Goal: Information Seeking & Learning: Check status

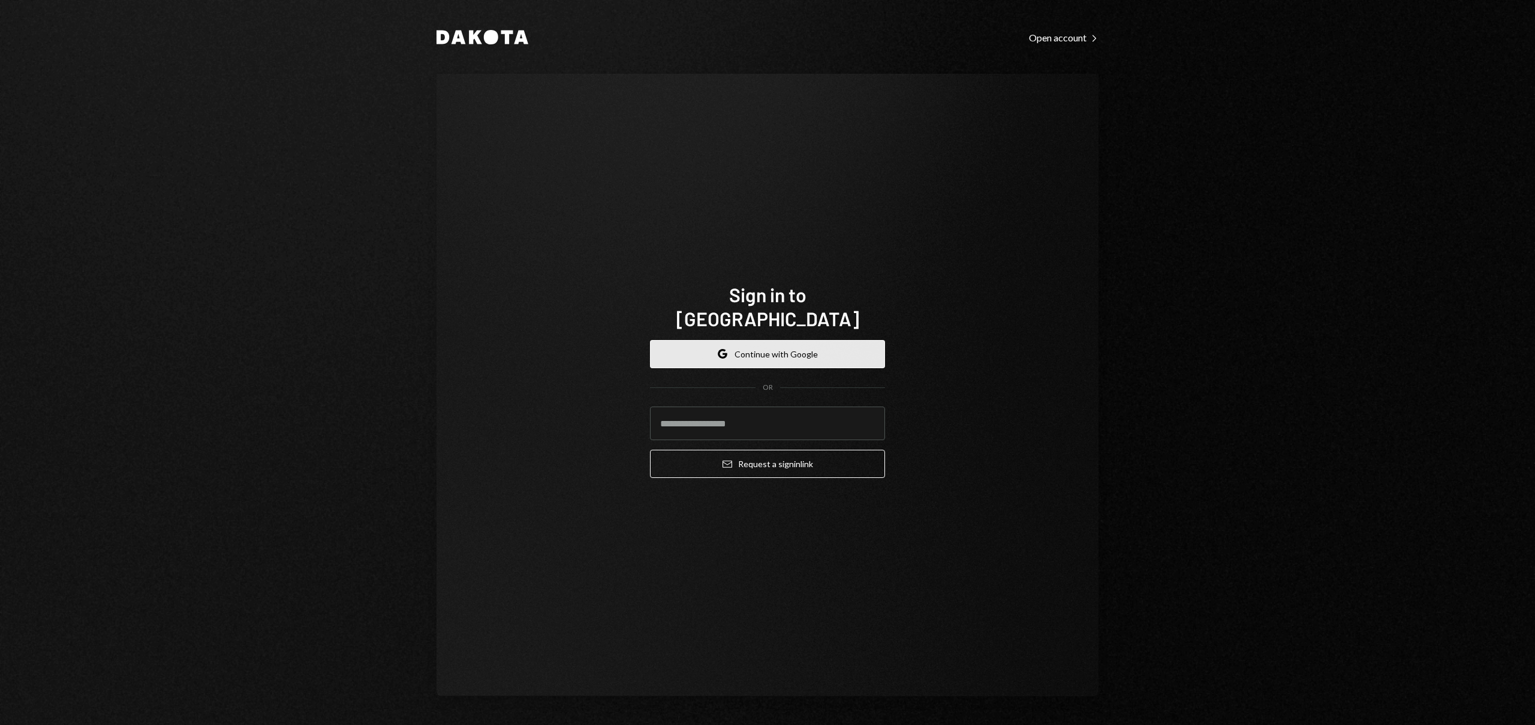
click at [786, 340] on button "Google Continue with Google" at bounding box center [767, 354] width 235 height 28
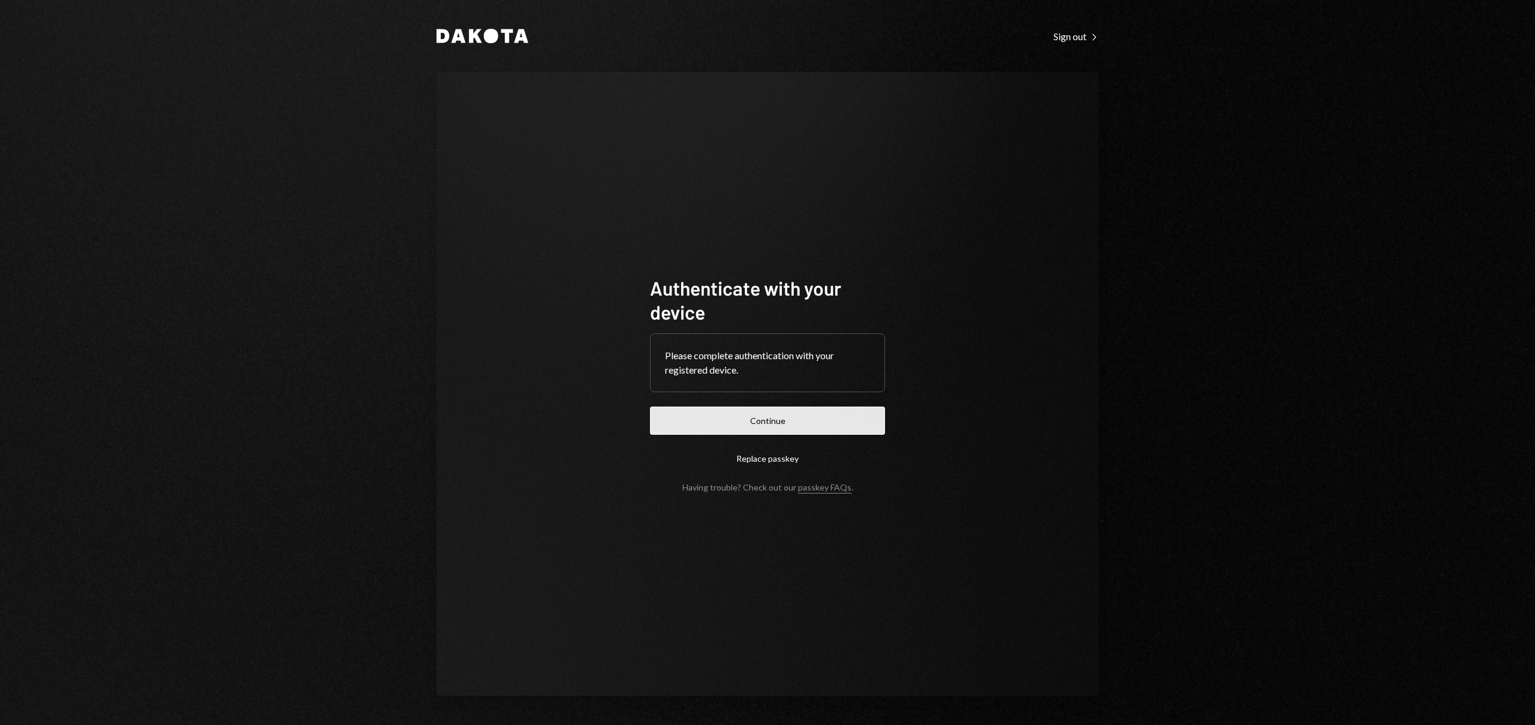
click at [785, 418] on button "Continue" at bounding box center [767, 421] width 235 height 28
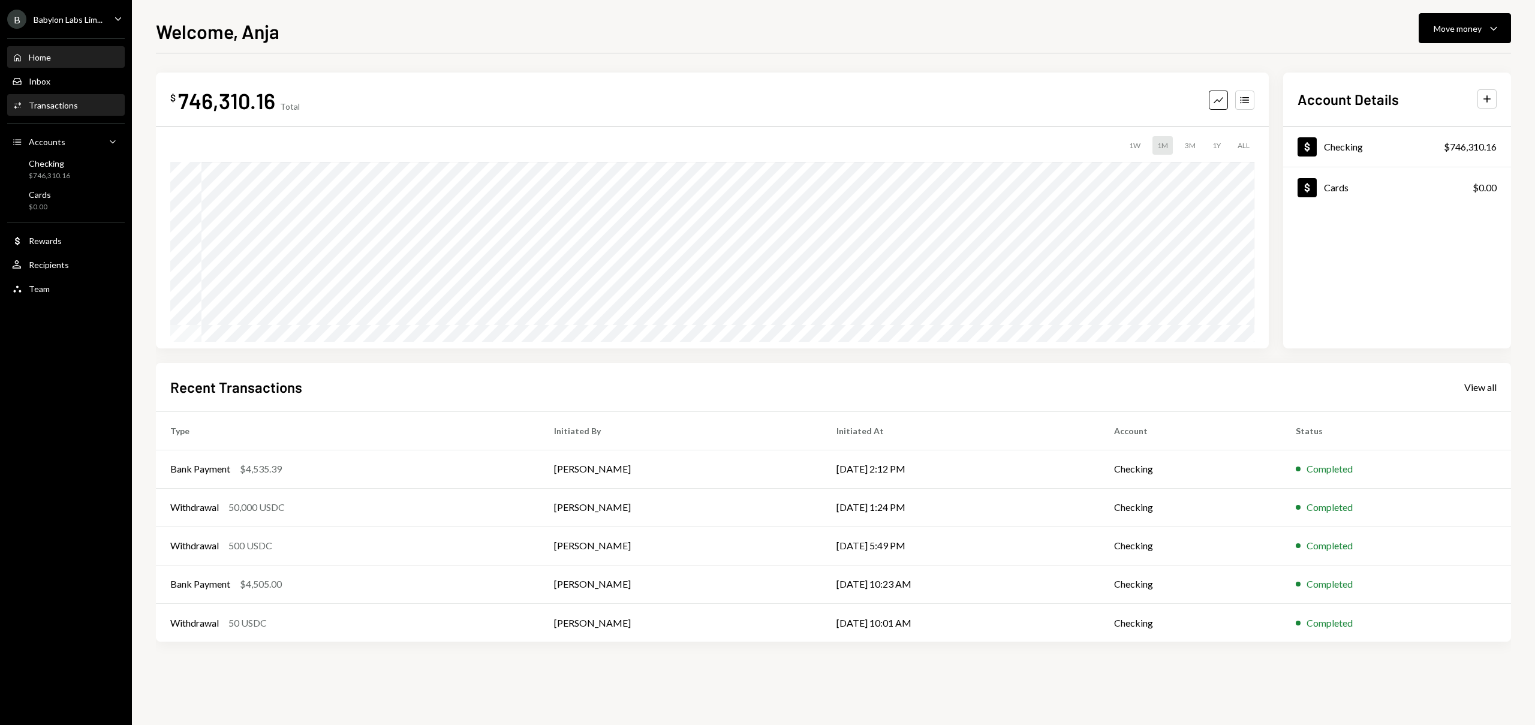
click at [92, 115] on div "Activities Transactions" at bounding box center [66, 105] width 108 height 20
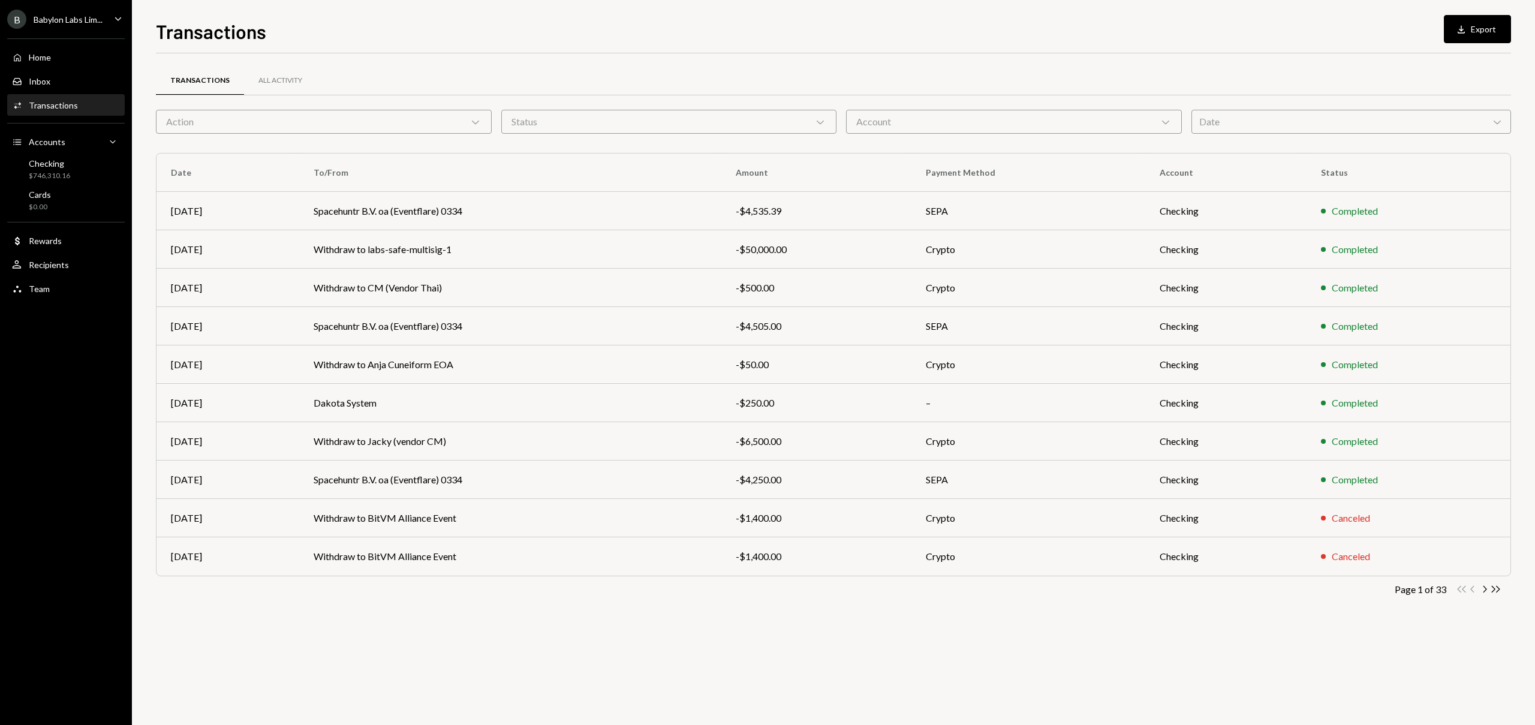
click at [1318, 125] on div "Date Chevron Down" at bounding box center [1351, 122] width 320 height 24
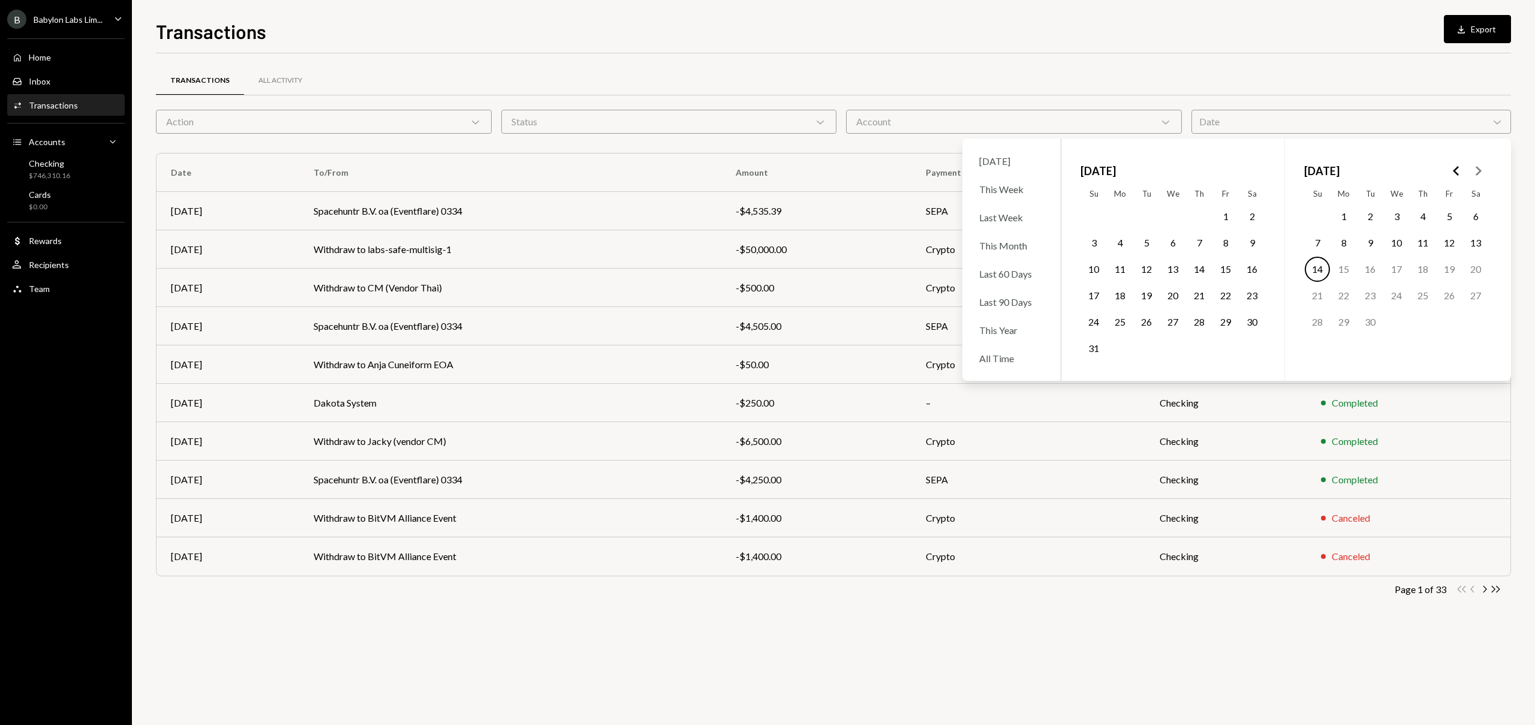
click at [1458, 174] on polygon "Go to the Previous Month" at bounding box center [1456, 171] width 6 height 10
click at [1448, 245] on button "7" at bounding box center [1449, 242] width 25 height 25
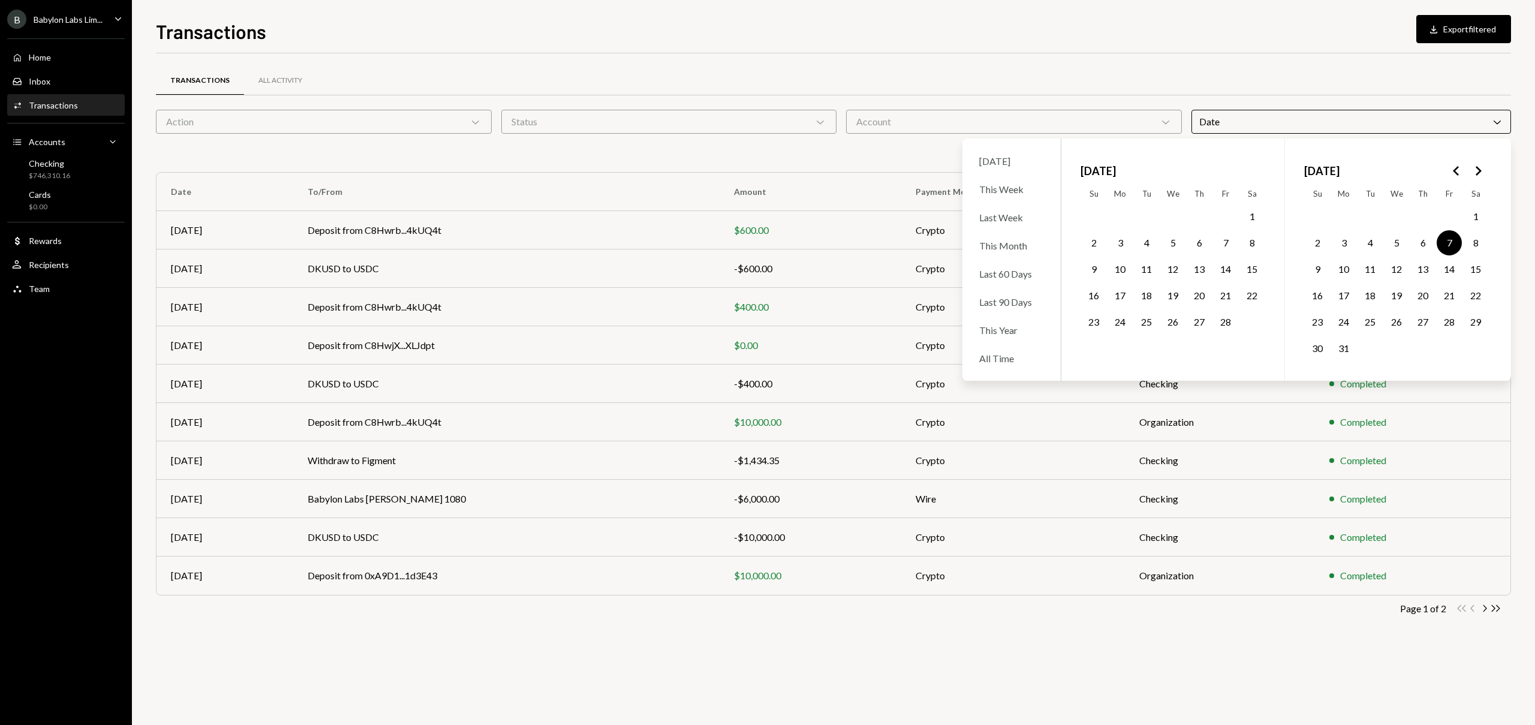
click at [1457, 174] on polygon "Go to the Previous Month" at bounding box center [1456, 171] width 6 height 10
click at [1482, 173] on icon "Go to the Next Month" at bounding box center [1478, 171] width 14 height 14
click at [1401, 267] on button "12" at bounding box center [1396, 269] width 25 height 25
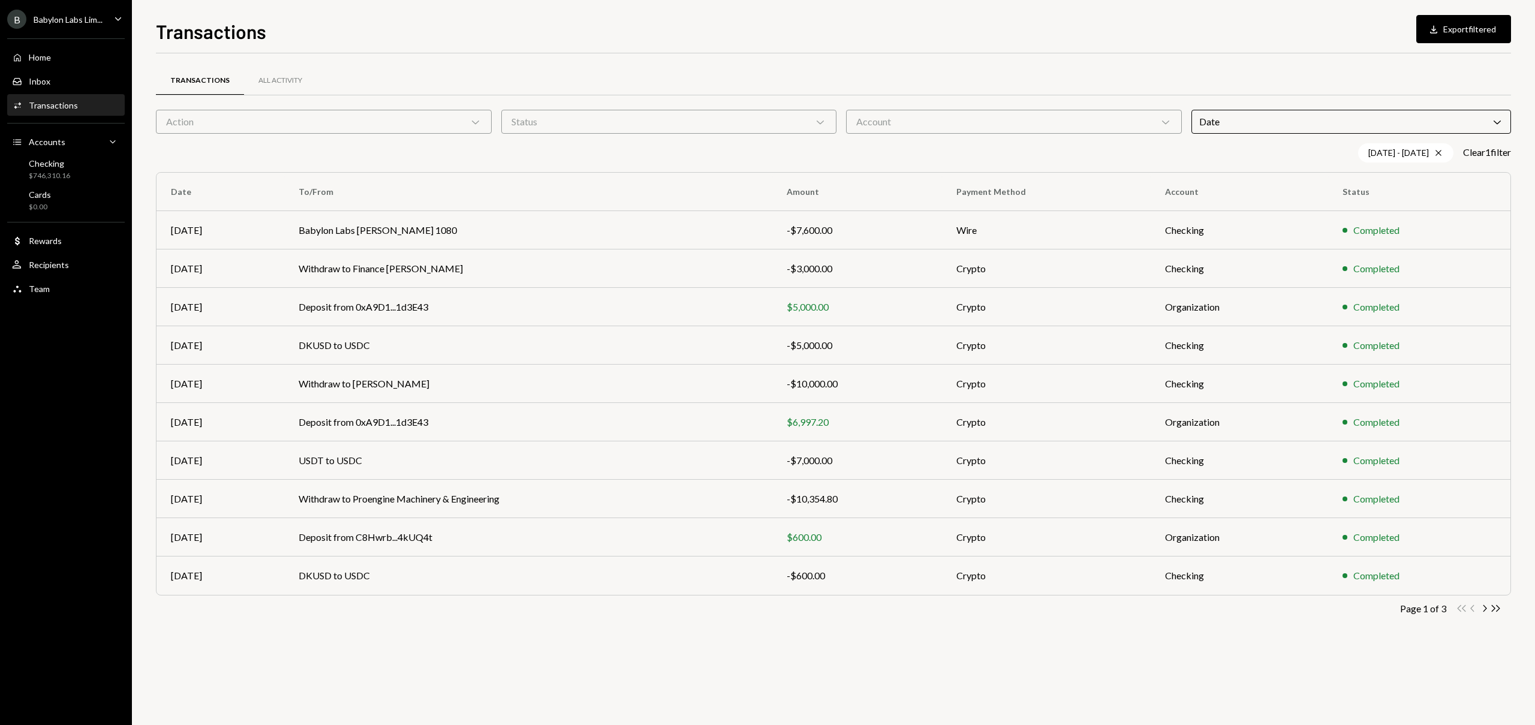
click at [792, 70] on div "Transactions All Activity" at bounding box center [833, 80] width 1355 height 31
click at [396, 420] on td "Deposit from 0xA9D1...1d3E43" at bounding box center [528, 422] width 488 height 38
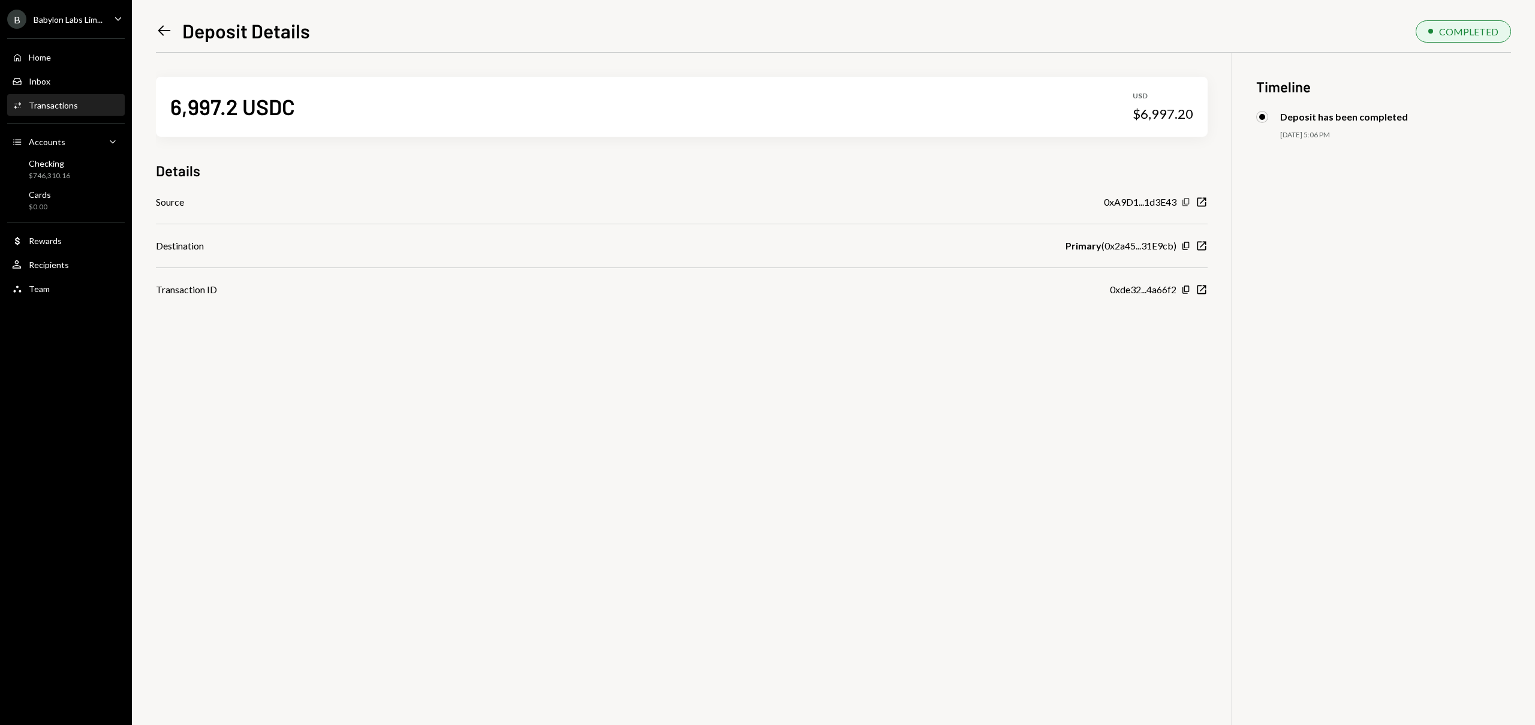
click at [1187, 201] on icon "Copy" at bounding box center [1186, 202] width 10 height 10
click at [163, 29] on icon "Left Arrow" at bounding box center [164, 30] width 17 height 17
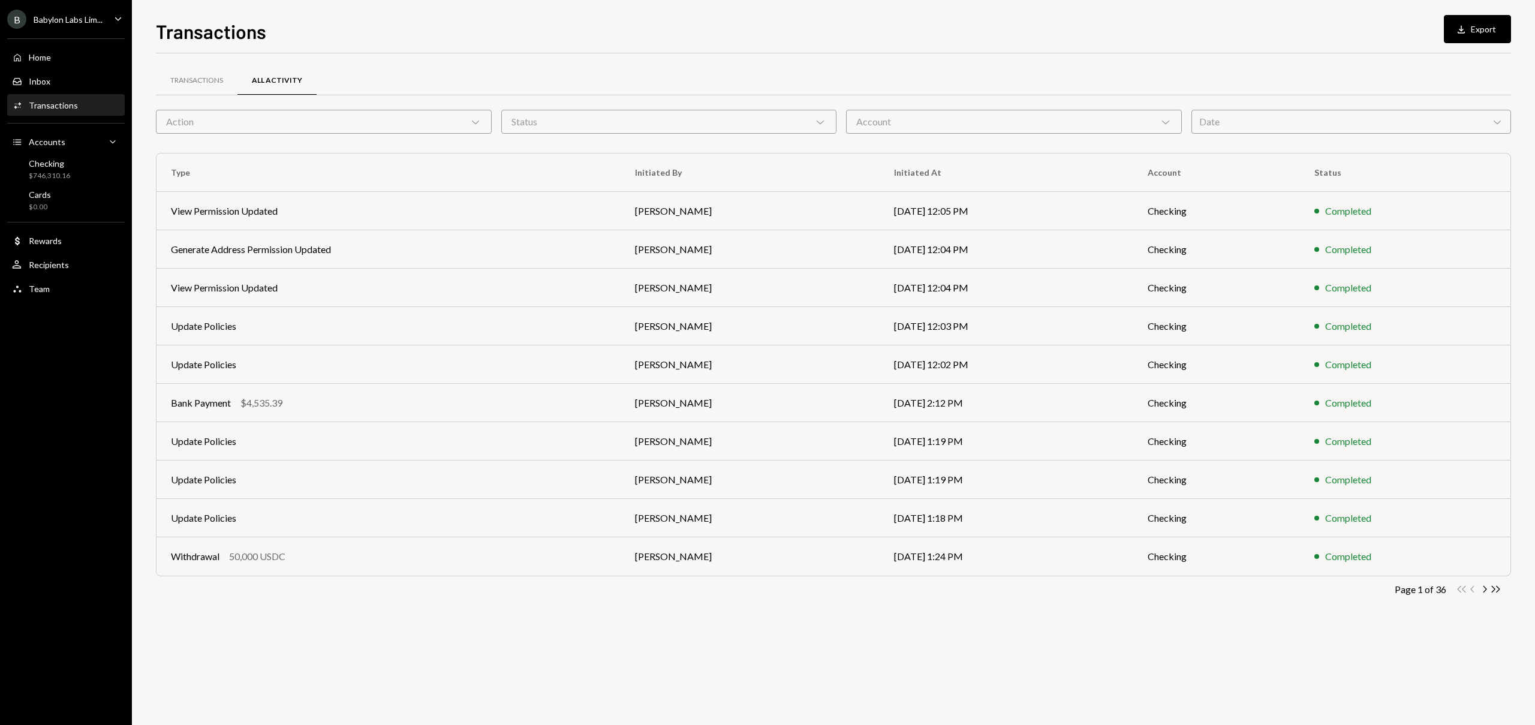
click at [1314, 124] on div "Date Chevron Down" at bounding box center [1351, 122] width 320 height 24
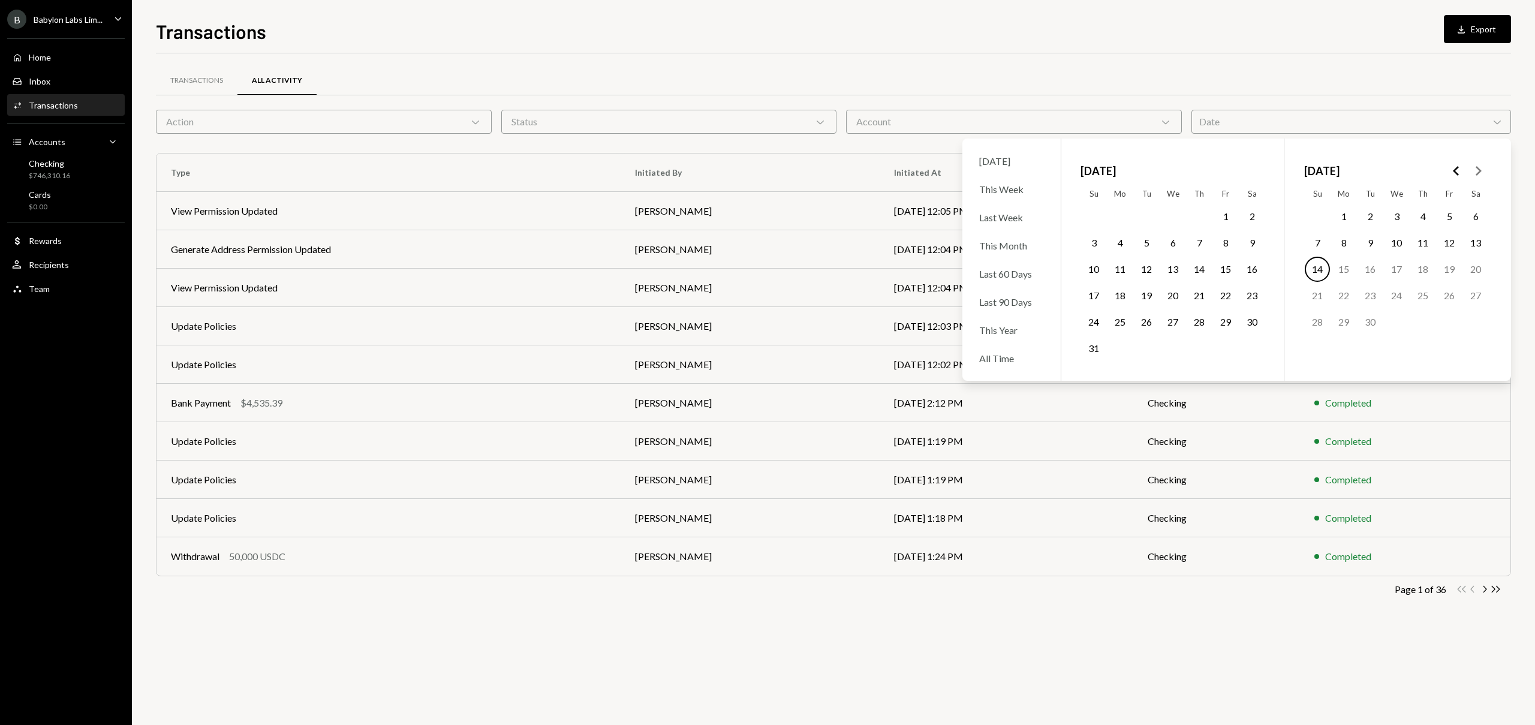
click at [1456, 174] on icon "Go to the Previous Month" at bounding box center [1456, 171] width 14 height 14
click at [1473, 173] on icon "Go to the Next Month" at bounding box center [1478, 171] width 14 height 14
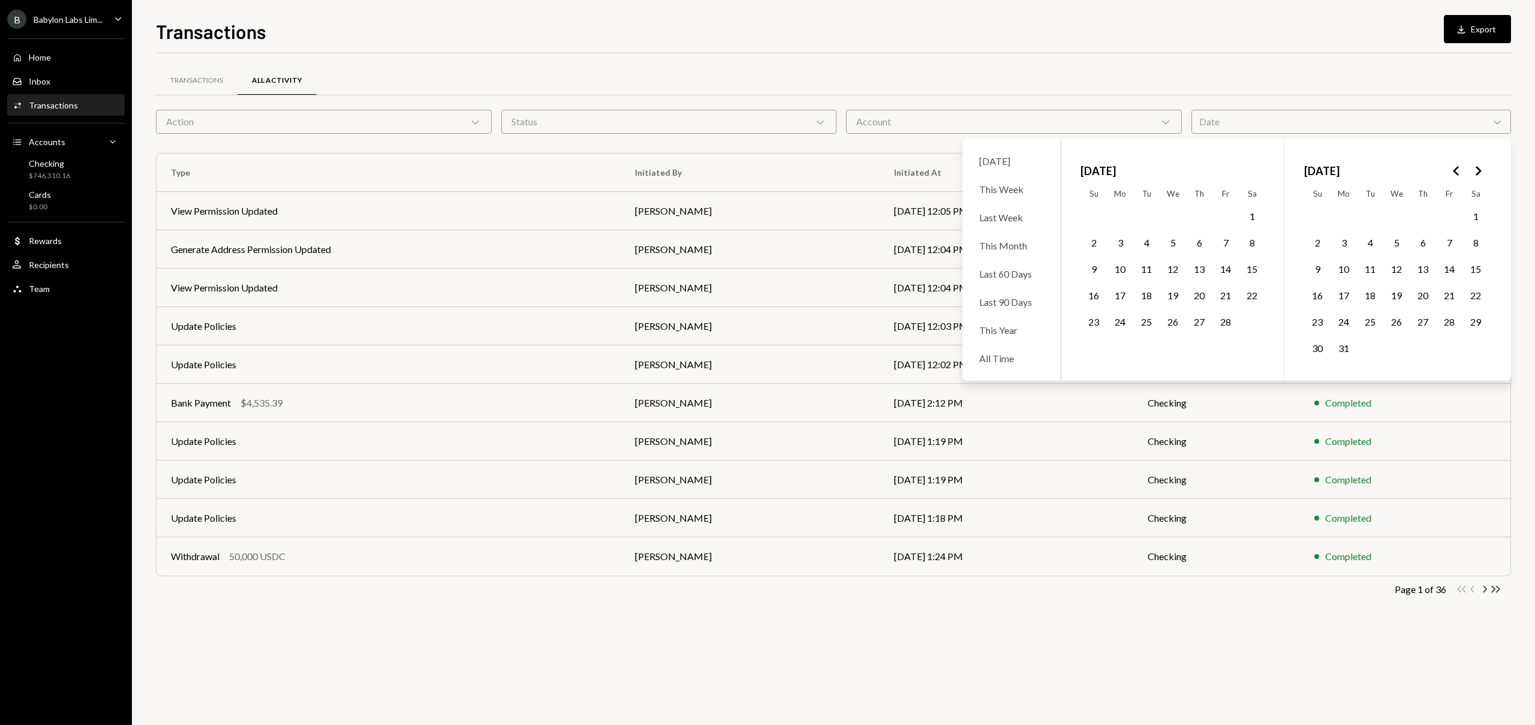
click at [1154, 266] on button "11" at bounding box center [1146, 269] width 25 height 25
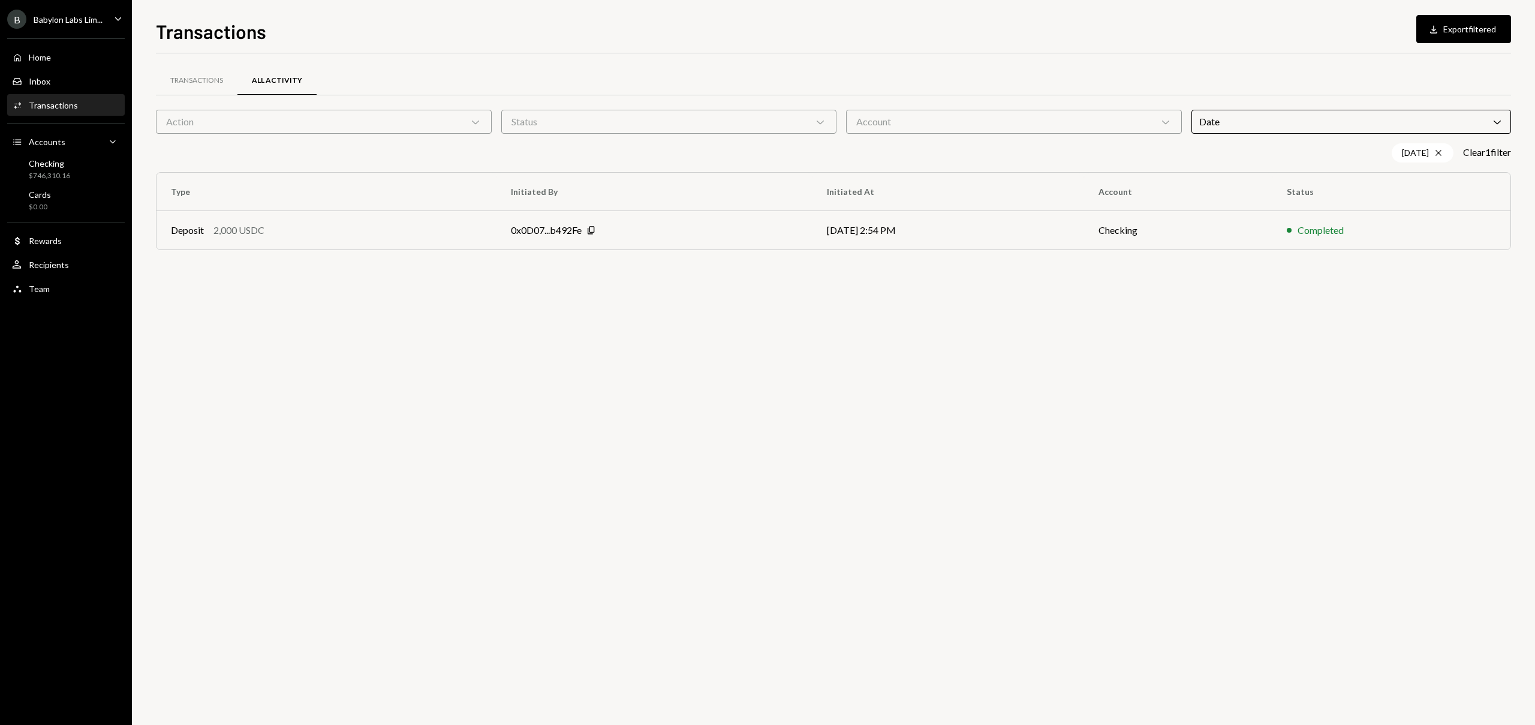
click at [551, 326] on div "Transactions All Activity Action Chevron Down Status Chevron Down Account Chevr…" at bounding box center [833, 389] width 1355 height 672
click at [1440, 155] on div "[DATE] Cross" at bounding box center [1423, 152] width 62 height 19
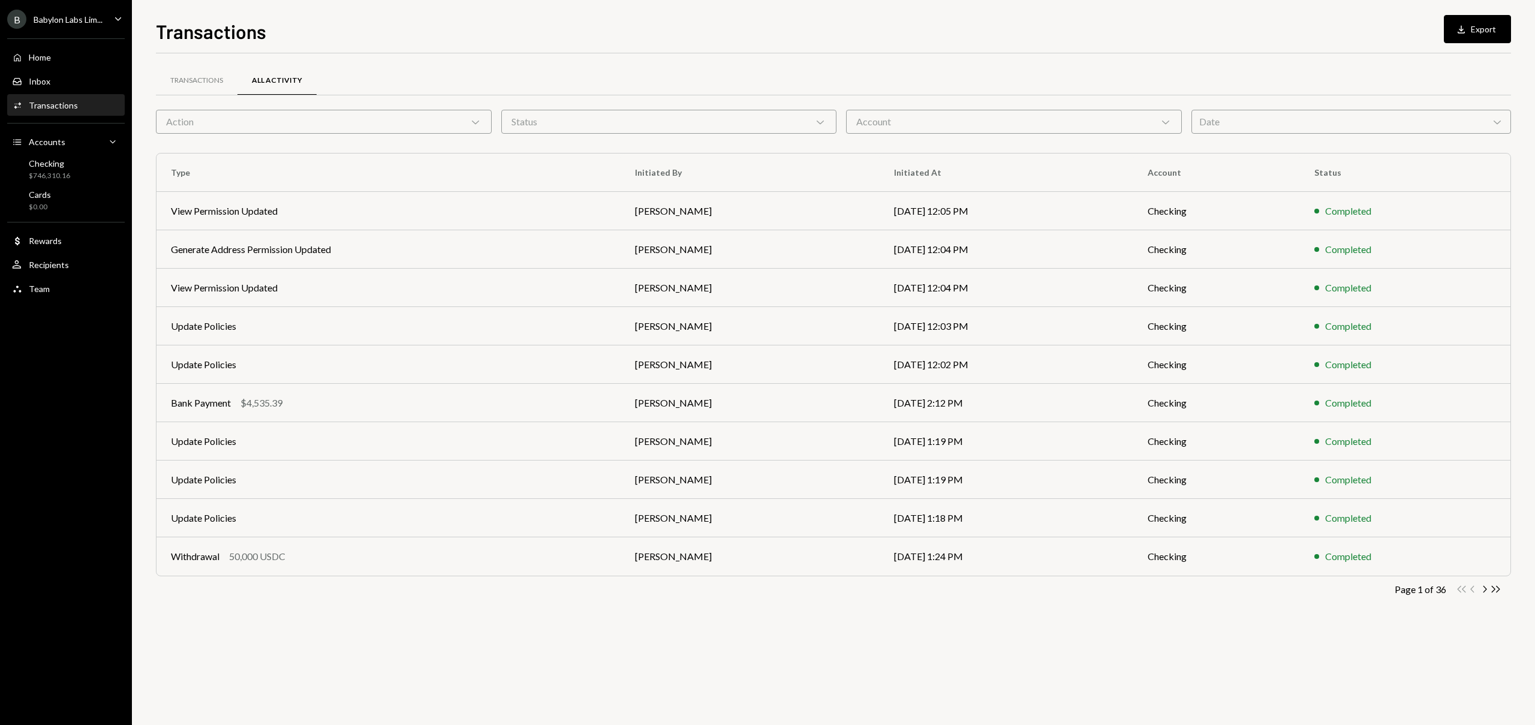
click at [1329, 116] on div "Date Chevron Down" at bounding box center [1351, 122] width 320 height 24
click at [78, 5] on ul "B Babylon Labs Lim... Caret Down Home Home Inbox Inbox Activities Transactions …" at bounding box center [66, 151] width 132 height 302
click at [75, 16] on div "Babylon Labs Lim..." at bounding box center [68, 19] width 69 height 10
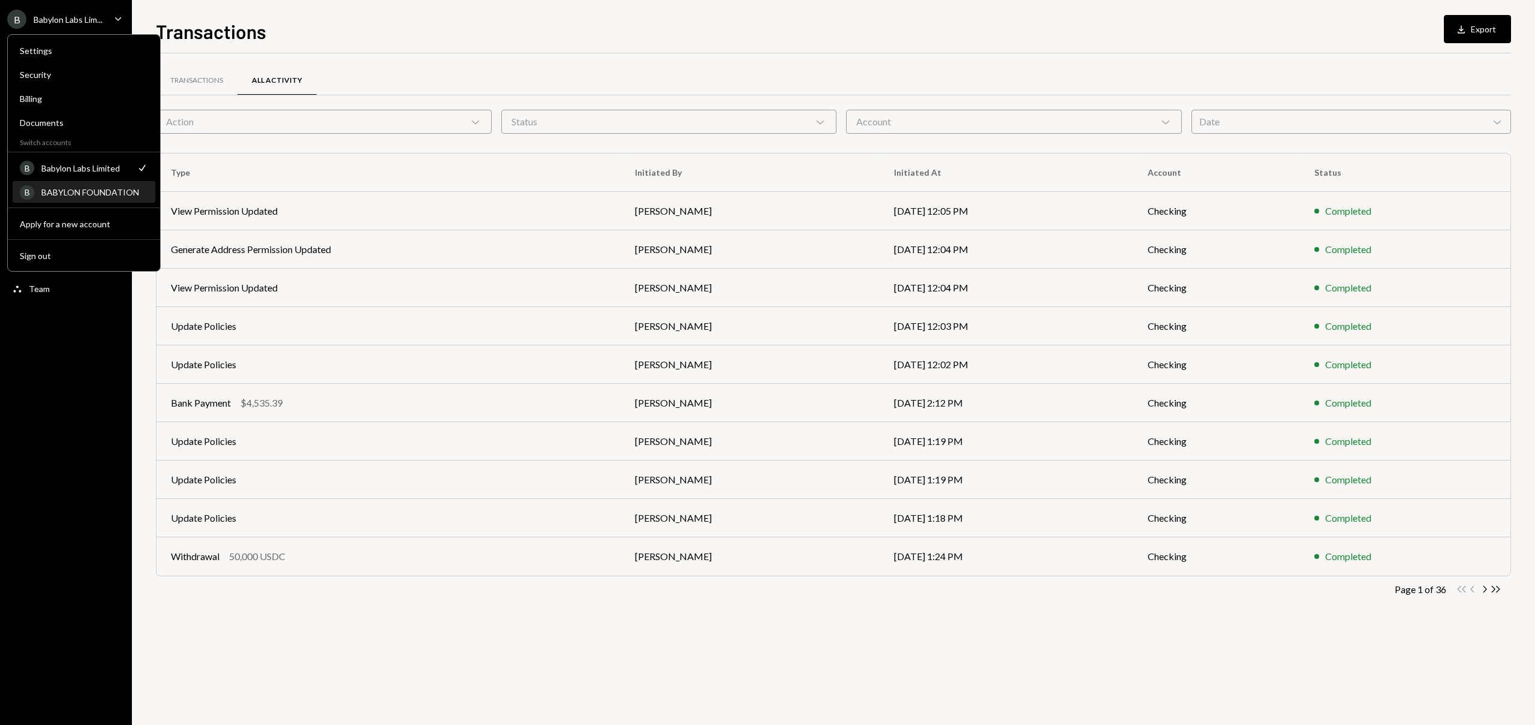
click at [60, 188] on div "BABYLON FOUNDATION" at bounding box center [94, 192] width 107 height 10
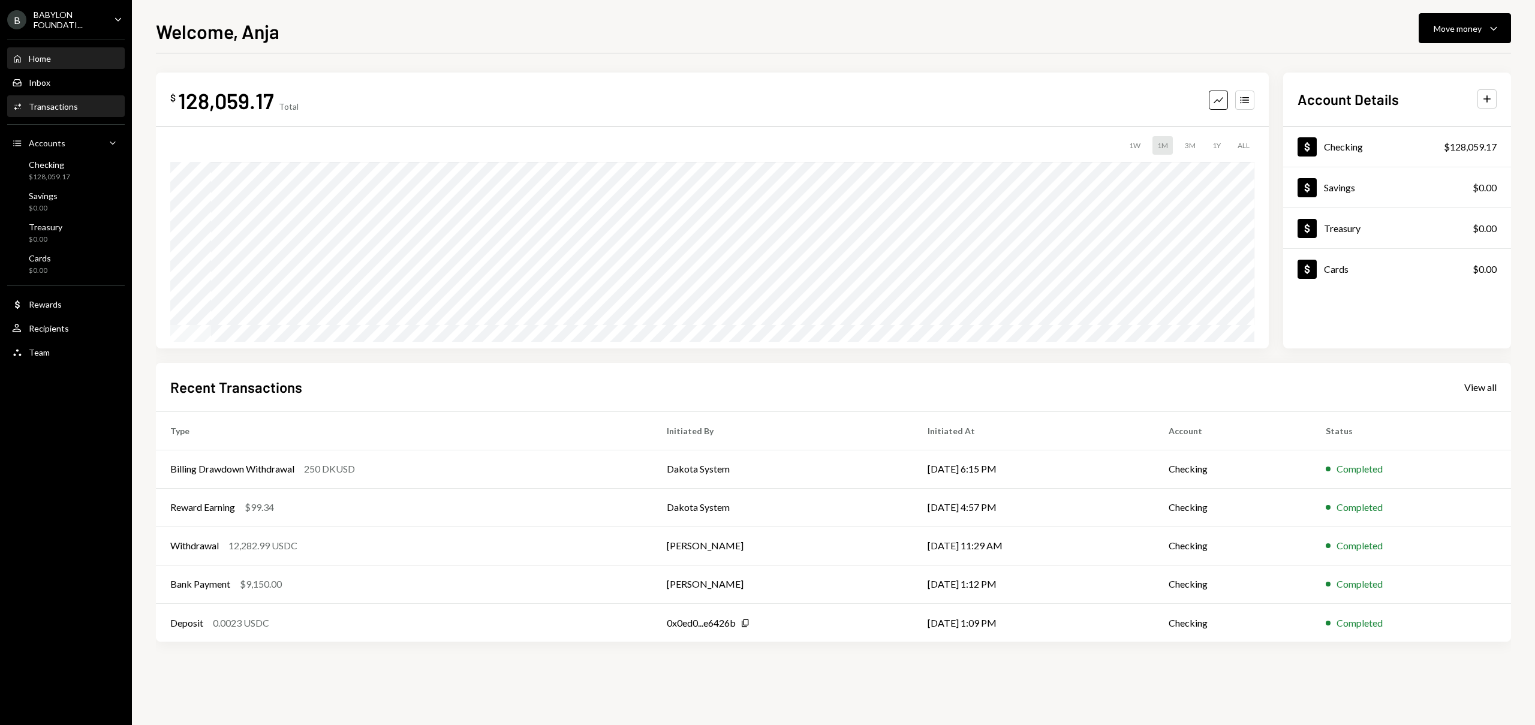
click at [62, 111] on div "Transactions" at bounding box center [53, 106] width 49 height 10
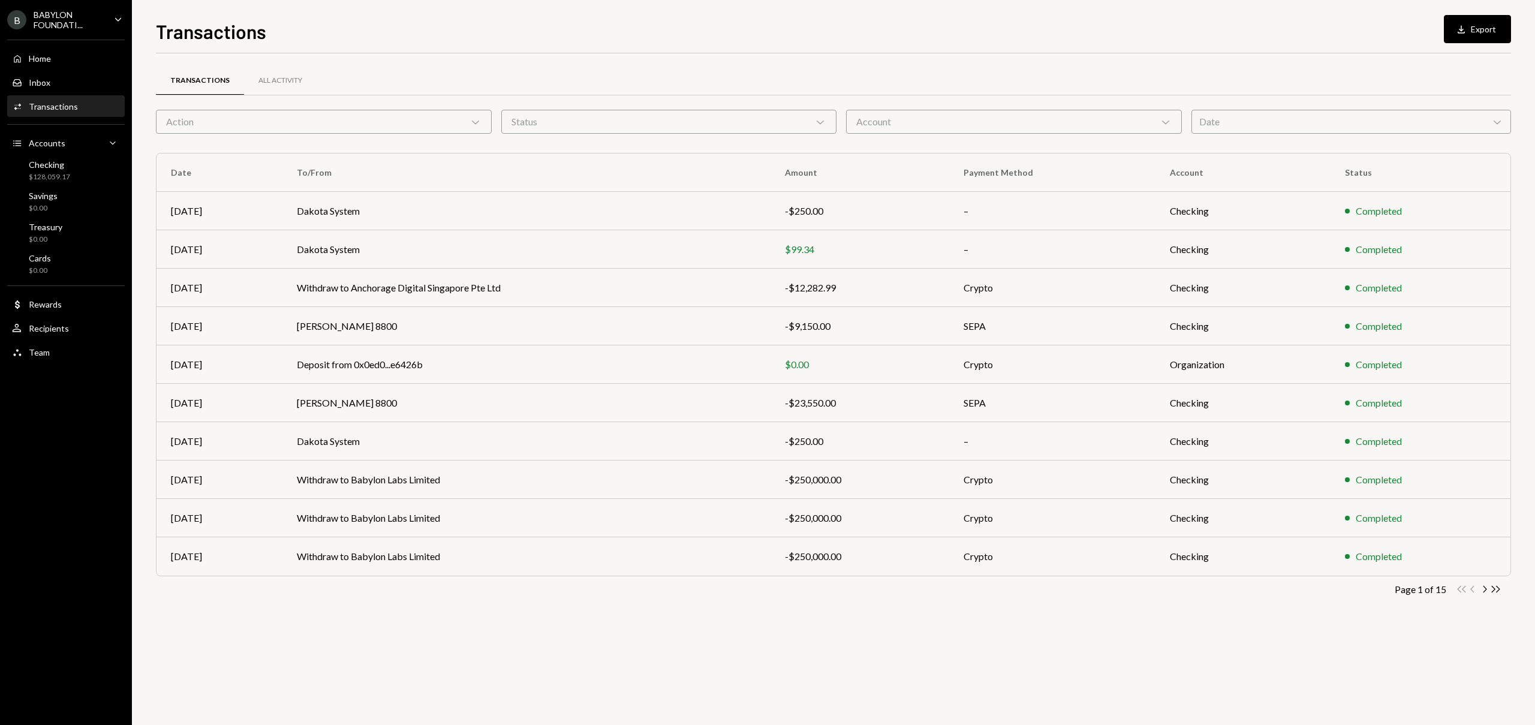
click at [1325, 130] on div "Date Chevron Down" at bounding box center [1351, 122] width 320 height 24
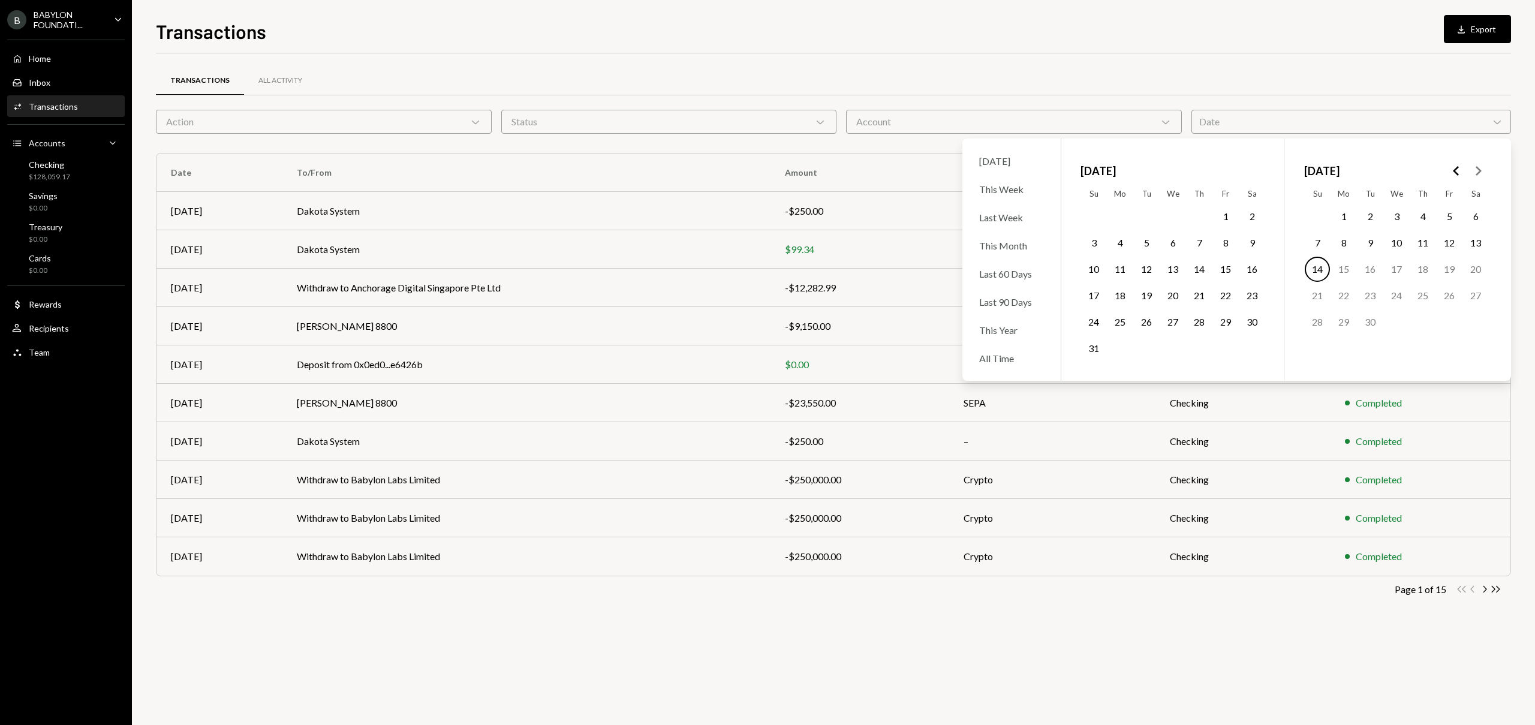
click at [1456, 175] on icon "Go to the Previous Month" at bounding box center [1456, 171] width 14 height 14
click at [1478, 171] on polygon "Go to the Next Month" at bounding box center [1479, 171] width 6 height 10
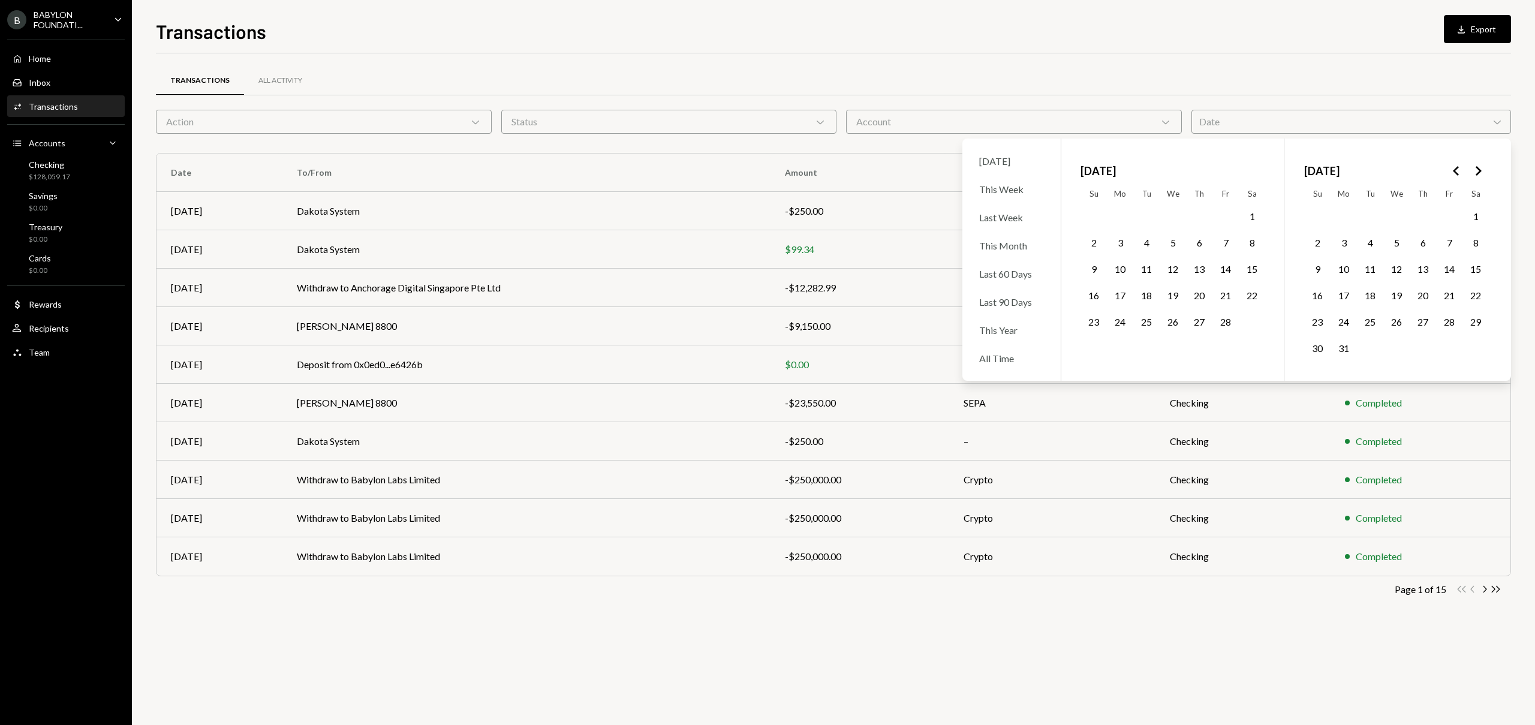
click at [1149, 265] on button "11" at bounding box center [1146, 269] width 25 height 25
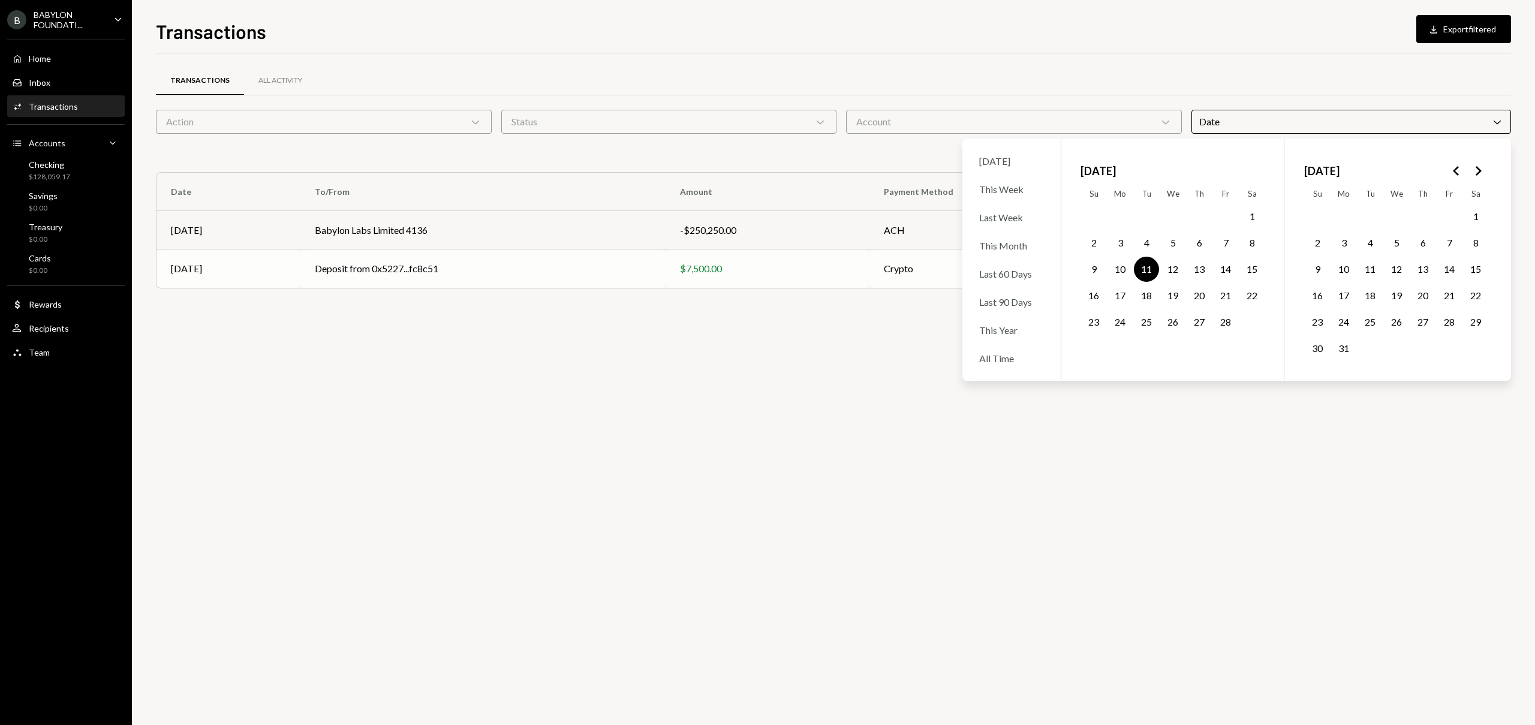
click at [631, 264] on td "Deposit from 0x5227...fc8c51" at bounding box center [482, 268] width 365 height 38
